Goal: Transaction & Acquisition: Purchase product/service

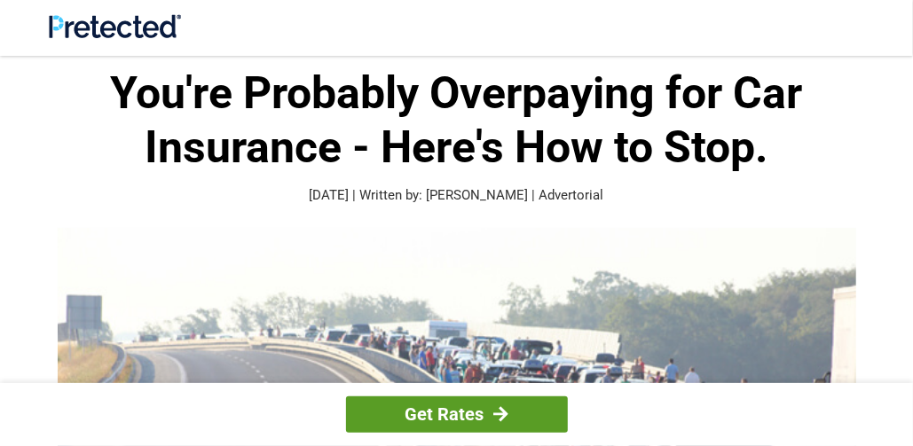
click at [459, 415] on link "Get Rates" at bounding box center [457, 415] width 222 height 36
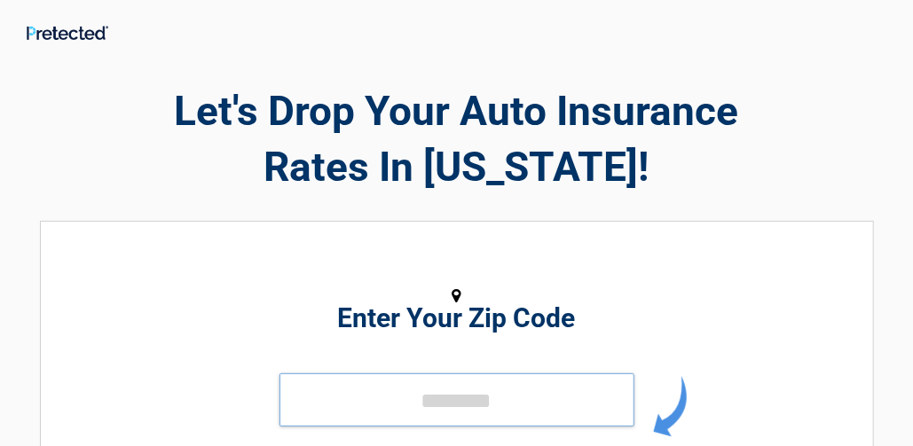
click at [414, 411] on input "tel" at bounding box center [456, 400] width 355 height 53
type input "*****"
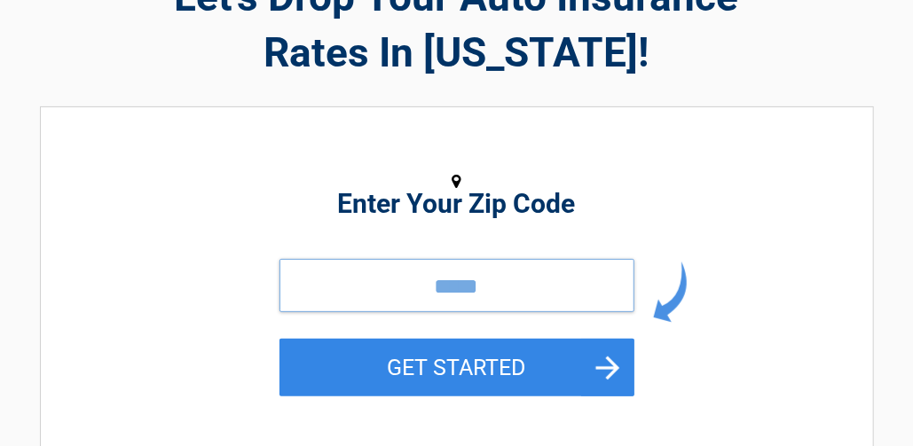
scroll to position [118, 0]
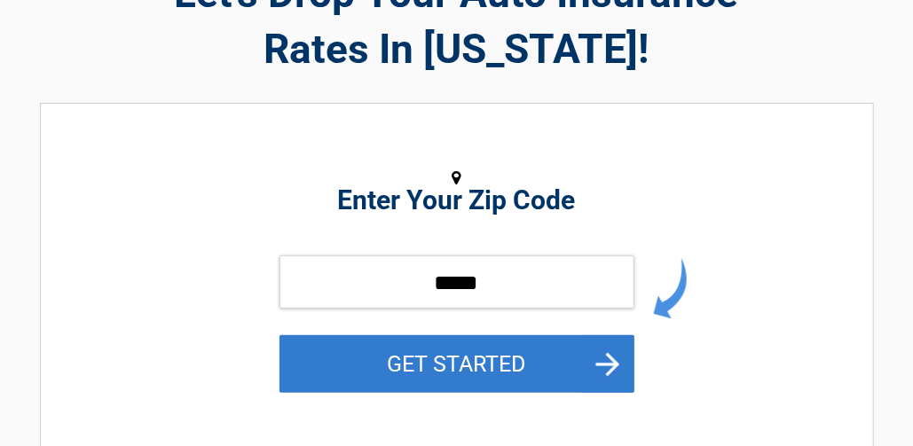
click at [477, 359] on button "GET STARTED" at bounding box center [456, 364] width 355 height 58
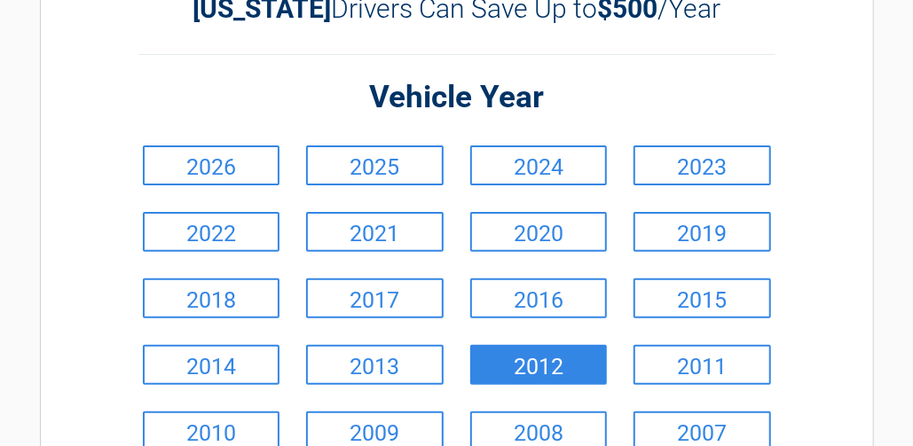
click at [578, 359] on link "2012" at bounding box center [539, 365] width 138 height 40
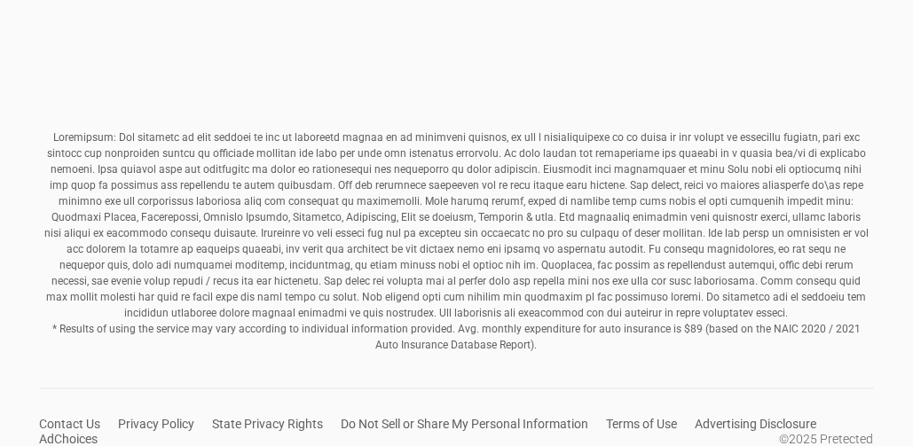
scroll to position [945, 0]
